Goal: Check status: Check status

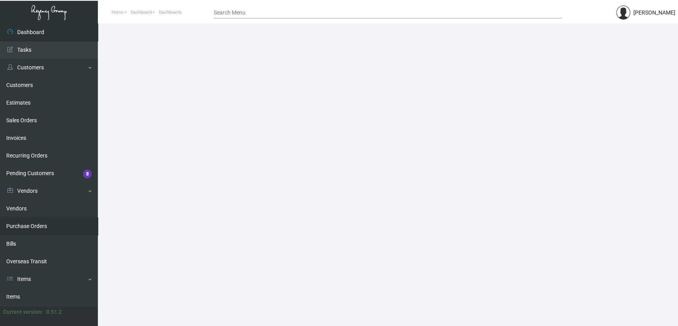
click at [43, 229] on link "Purchase Orders" at bounding box center [49, 226] width 98 height 18
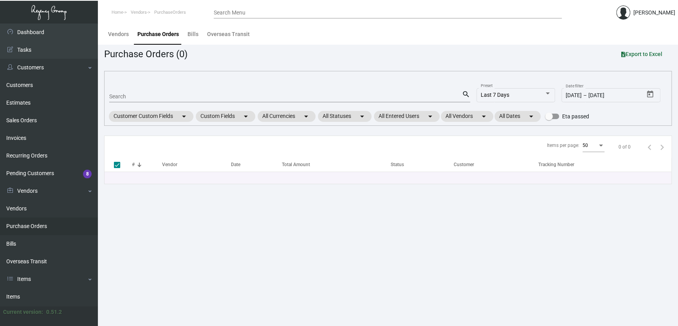
click at [147, 97] on input "Search" at bounding box center [285, 97] width 353 height 6
paste input "107884"
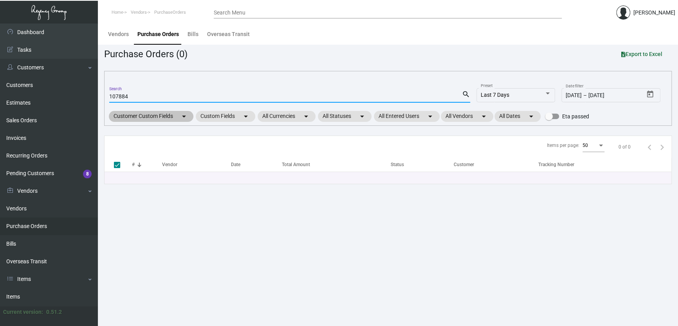
type input "107884"
checkbox input "false"
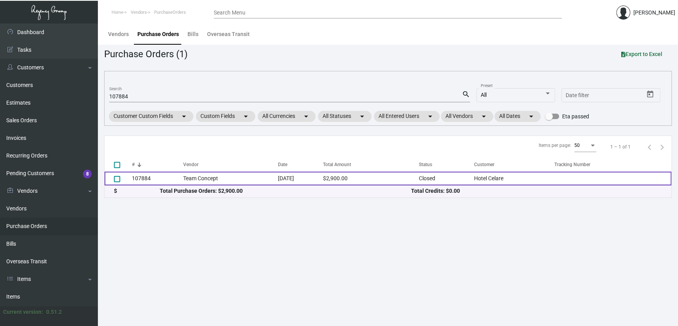
click at [236, 173] on td "Team Concept" at bounding box center [230, 178] width 95 height 14
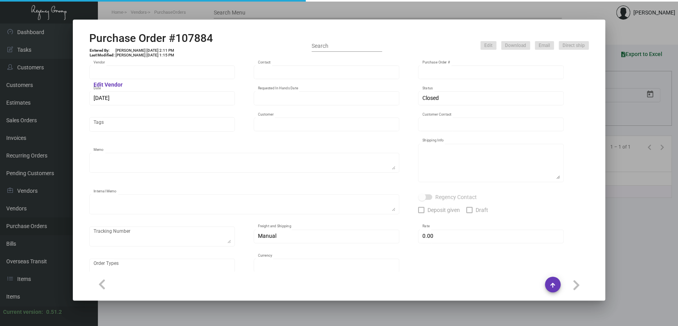
type input "Team Concept"
type input "[PERSON_NAME]"
type input "107884"
type input "[DATE]"
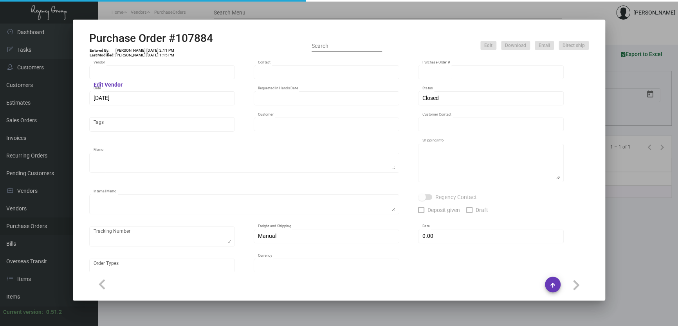
type input "Hotel Celare"
type input "[PERSON_NAME]"
type textarea "PLEASE SEND PDF PROOFS TO OUR ART TEAM ; [EMAIL_ADDRESS][DOMAIN_NAME] WITH ME I…"
type textarea "Hotel Celare - [PERSON_NAME] [STREET_ADDRESS], Guest: [PERSON_NAME][GEOGRAPHIC_…"
type textarea "10.23 - EG can't fulfill this job so am cancelling with them and processing wit…"
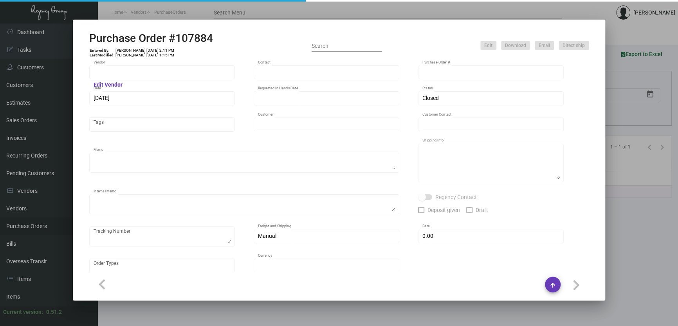
type input "$ 0.00"
type input "United States Dollar $"
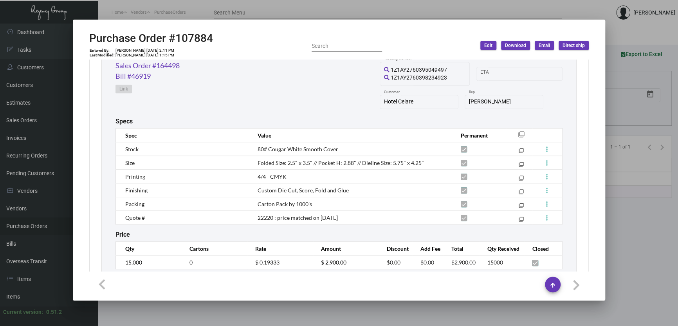
scroll to position [440, 0]
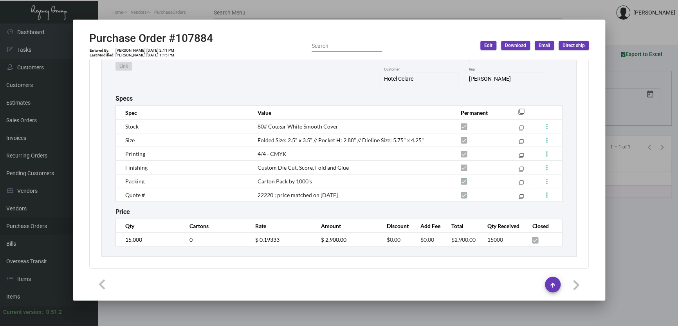
click at [619, 232] on div at bounding box center [339, 163] width 678 height 326
